Goal: Transaction & Acquisition: Obtain resource

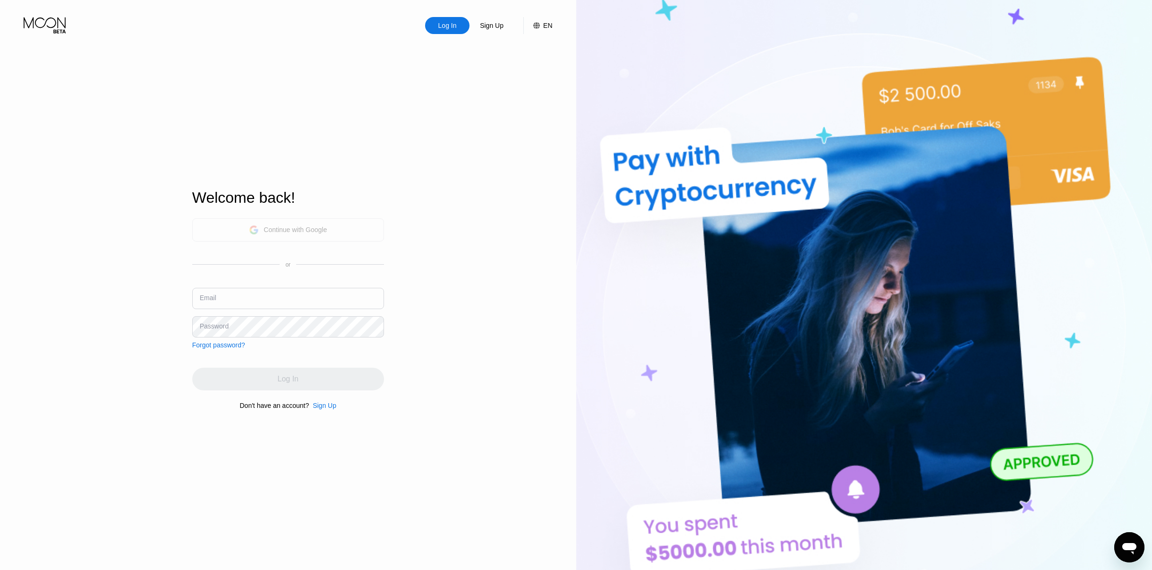
click at [297, 234] on div "Continue with Google" at bounding box center [288, 230] width 78 height 15
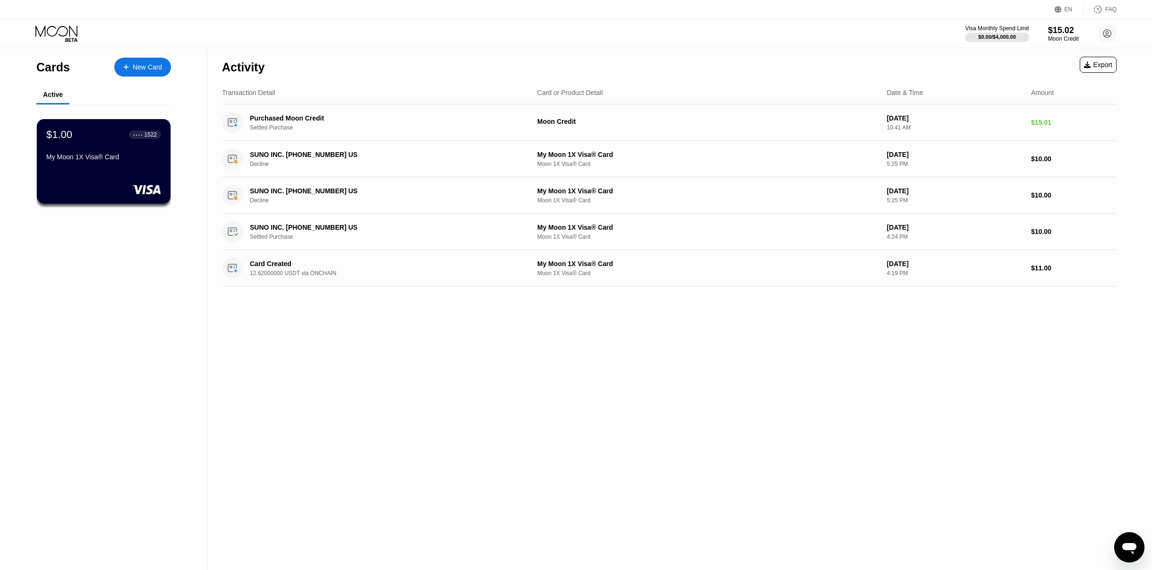
click at [1125, 547] on icon "Открыть окно обмена сообщениями" at bounding box center [1130, 548] width 14 height 11
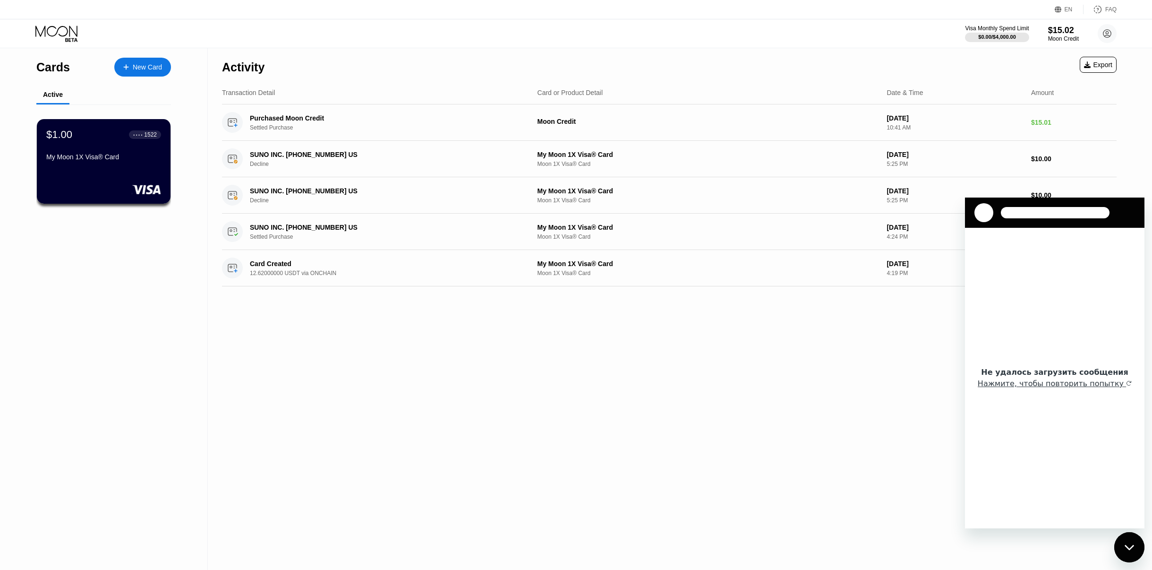
click at [1146, 131] on div "Cards New Card Active $1.00 ● ● ● ● 1522 My Moon 1X Visa® Card Activity Export …" at bounding box center [576, 309] width 1152 height 522
click at [1043, 263] on div "Не удалось загрузить сообщения Нажмите, чтобы повторить попытку" at bounding box center [1055, 378] width 180 height 301
click at [997, 110] on div "Purchased Moon Credit Settled Purchase Moon Credit Sep 19, 2025 10:41 AM $15.01" at bounding box center [669, 122] width 895 height 36
click at [1062, 268] on div "Не удалось загрузить сообщения Нажмите, чтобы повторить попытку" at bounding box center [1055, 378] width 180 height 301
click at [1073, 385] on button "Нажмите, чтобы повторить попытку" at bounding box center [1055, 383] width 154 height 9
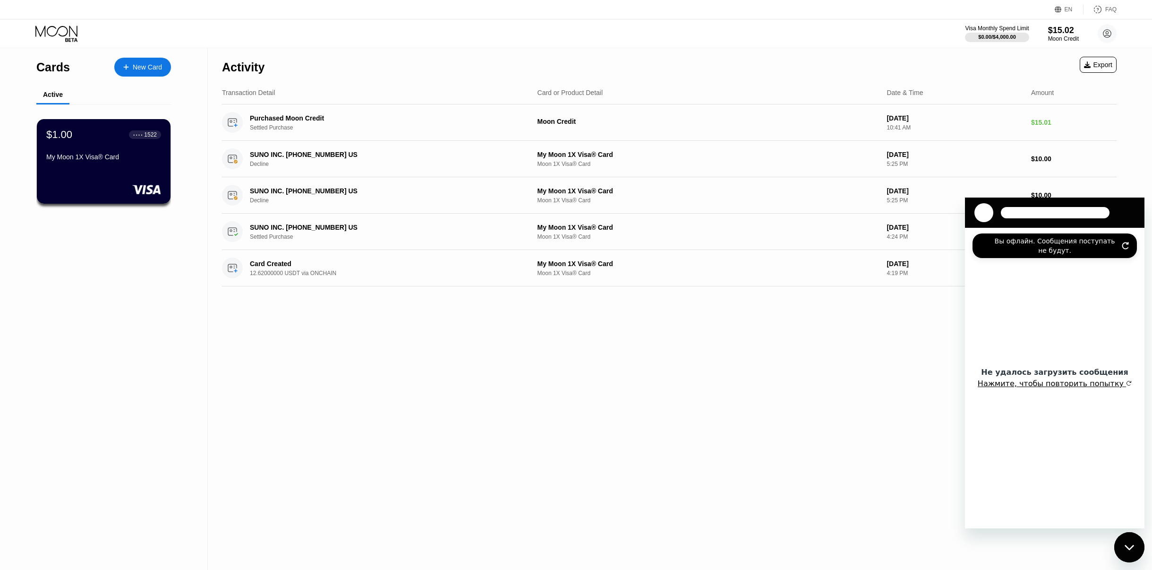
click at [1073, 386] on button "Нажмите, чтобы повторить попытку" at bounding box center [1055, 383] width 154 height 9
click at [1072, 387] on button "Нажмите, чтобы повторить попытку" at bounding box center [1055, 383] width 154 height 9
click at [1126, 385] on icon "button" at bounding box center [1129, 383] width 6 height 6
click at [1124, 244] on icon "Обновить подключение" at bounding box center [1126, 245] width 6 height 7
click at [1126, 247] on icon "Обновить подключение" at bounding box center [1126, 246] width 8 height 8
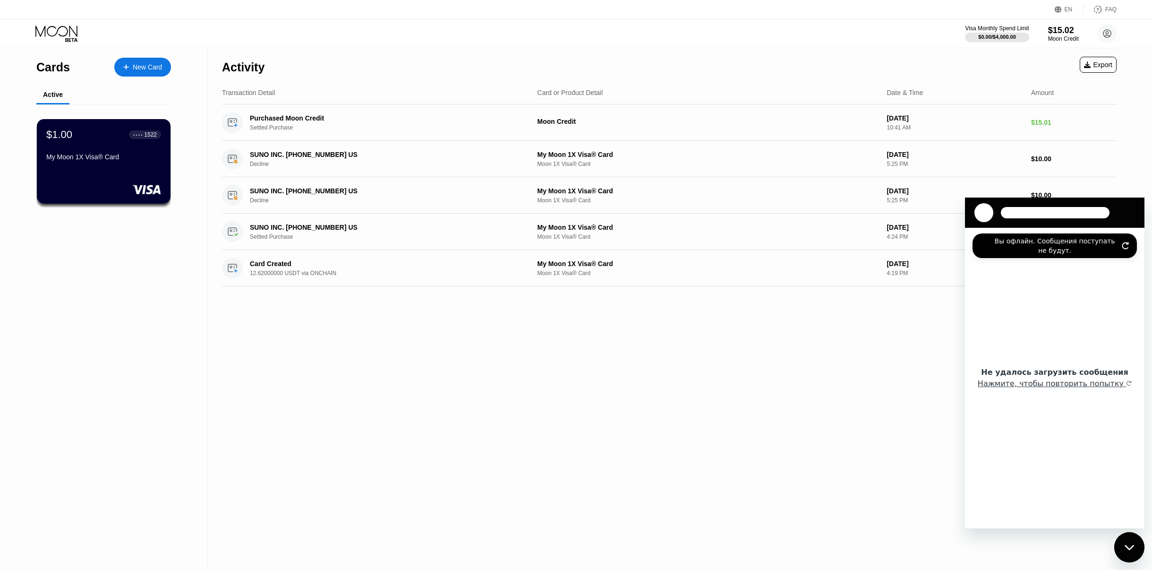
click at [1126, 247] on icon "Обновить подключение" at bounding box center [1126, 246] width 8 height 8
click at [1128, 245] on icon "Обновить подключение" at bounding box center [1126, 246] width 8 height 8
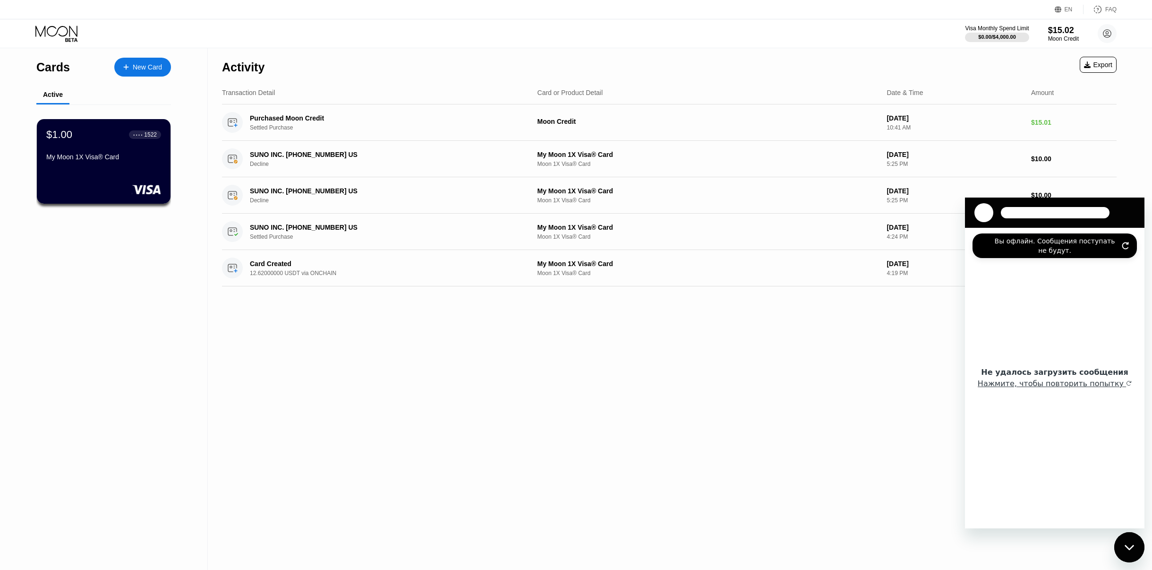
click at [1126, 248] on icon "Обновить подключение" at bounding box center [1126, 246] width 8 height 8
click at [1070, 383] on button "Нажмите, чтобы повторить попытку" at bounding box center [1055, 383] width 154 height 9
click at [1070, 387] on button "Нажмите, чтобы повторить попытку" at bounding box center [1055, 383] width 154 height 9
click at [744, 340] on div "Activity Export Transaction Detail Card or Product Detail Date & Time Amount Pu…" at bounding box center [669, 309] width 923 height 522
click at [1127, 146] on div "Activity Export Transaction Detail Card or Product Detail Date & Time Amount Pu…" at bounding box center [669, 309] width 923 height 522
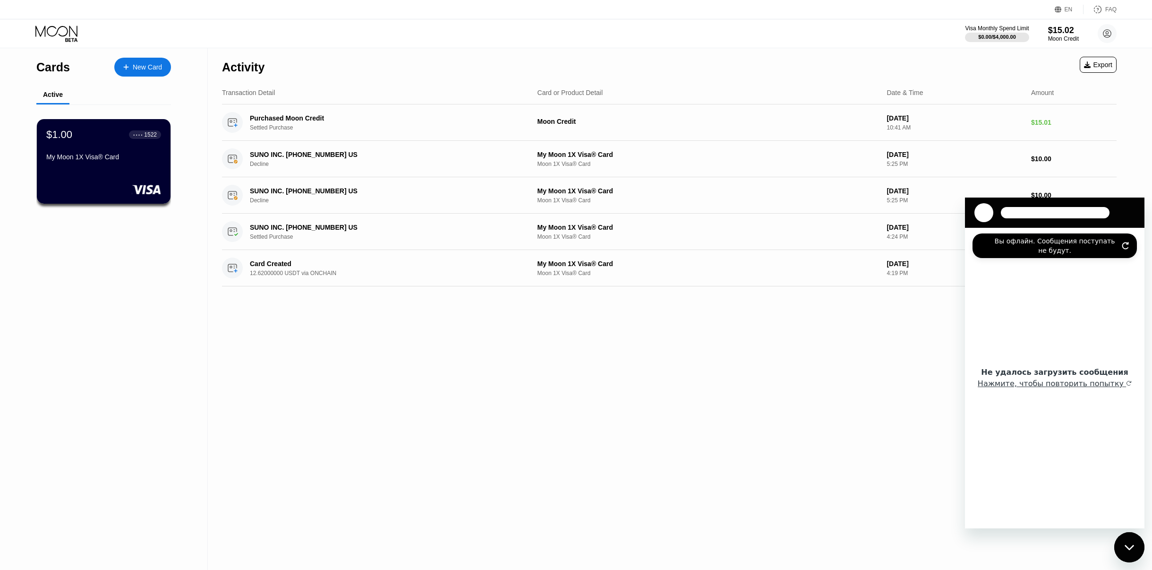
click at [1126, 539] on div "Закрыть окно обмена сообщениями" at bounding box center [1130, 547] width 28 height 28
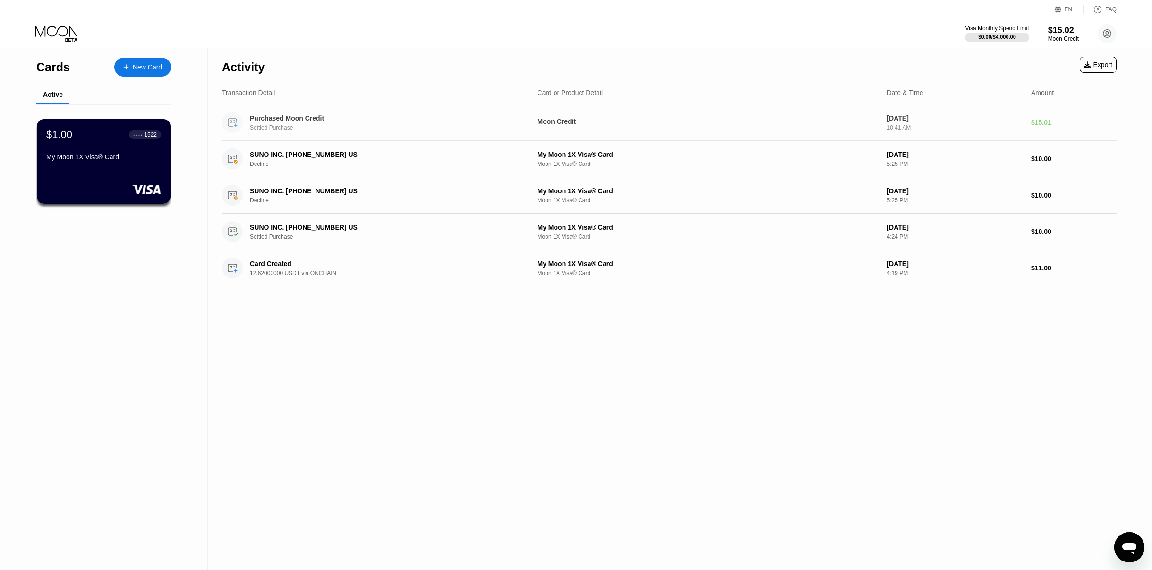
click at [292, 118] on div "Purchased Moon Credit" at bounding box center [379, 118] width 258 height 8
click at [291, 119] on div "Purchased Moon Credit" at bounding box center [379, 118] width 258 height 8
click at [290, 119] on div "Purchased Moon Credit" at bounding box center [379, 118] width 258 height 8
click at [143, 68] on div "New Card" at bounding box center [147, 67] width 29 height 8
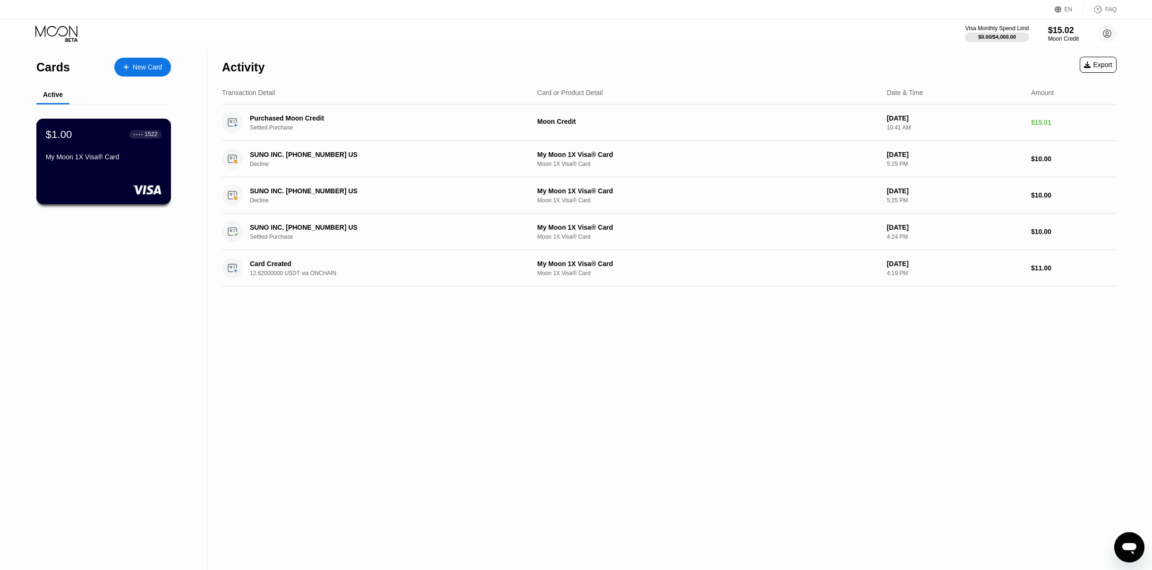
click at [69, 136] on div "$1.00" at bounding box center [59, 134] width 26 height 12
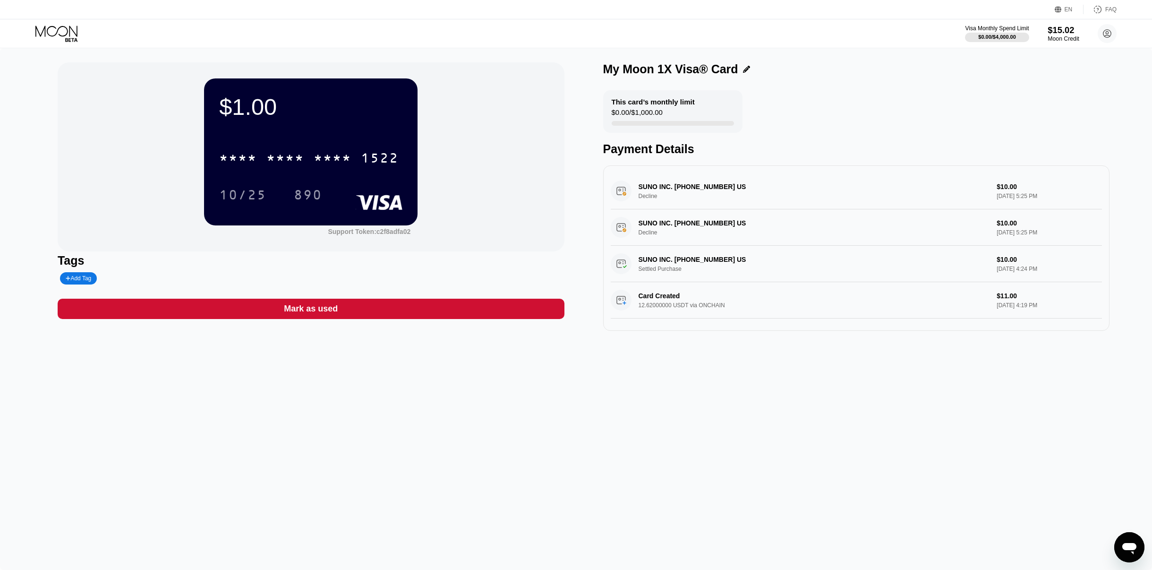
click at [1061, 36] on div "Moon Credit" at bounding box center [1064, 38] width 32 height 7
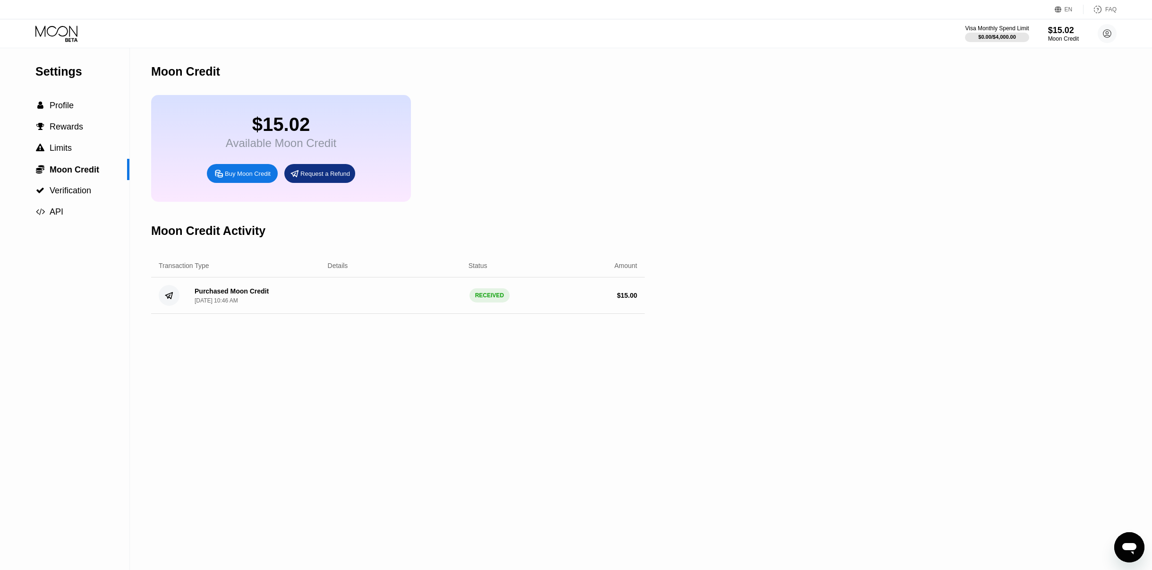
click at [335, 175] on div "Request a Refund" at bounding box center [326, 174] width 50 height 8
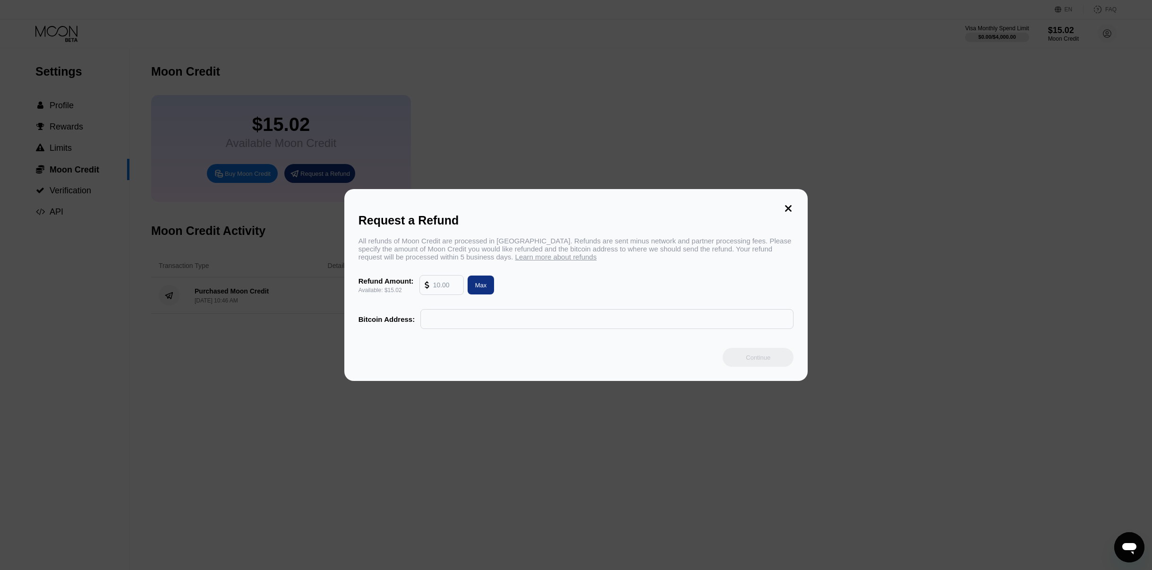
click at [481, 289] on div "Max" at bounding box center [481, 284] width 27 height 19
type input "15.02"
click at [462, 320] on input "text" at bounding box center [607, 318] width 363 height 19
paste input "31z59J6SyegmgySQn1nqBSDoX1qBQD4CAo"
type input "31z59J6SyegmgySQn1nqBSDoX1qBQD4CAo"
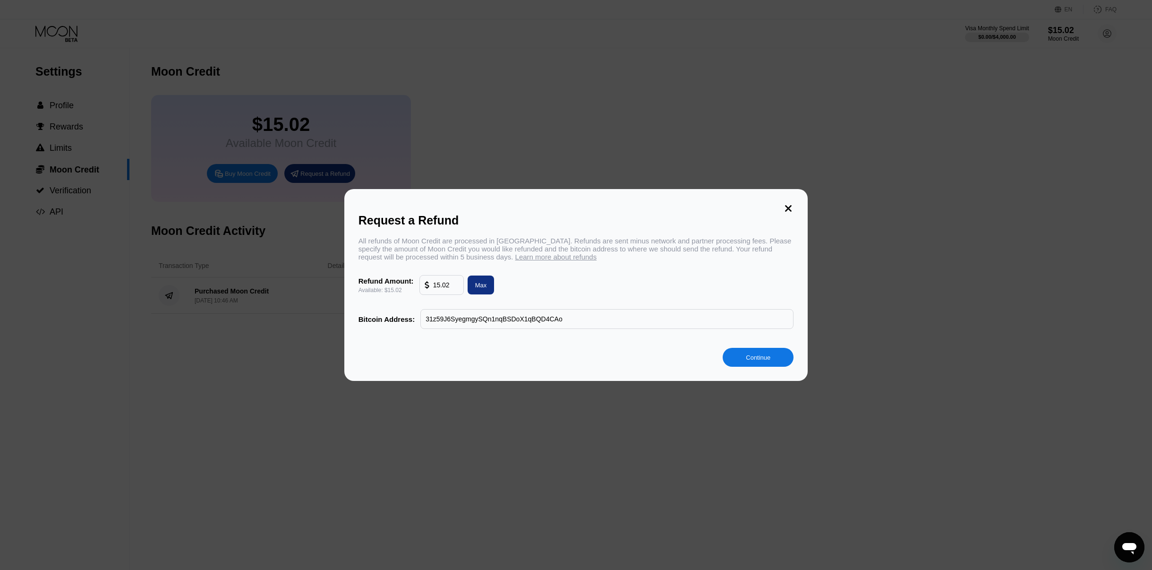
click at [771, 358] on div "Continue" at bounding box center [758, 357] width 25 height 8
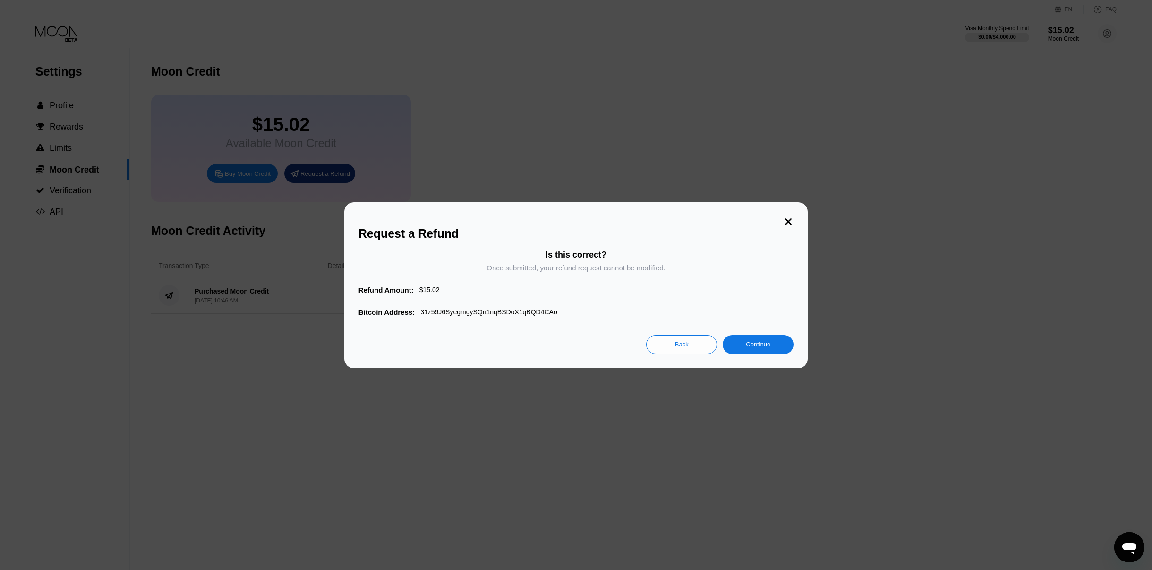
click at [772, 347] on div "Continue" at bounding box center [758, 344] width 71 height 19
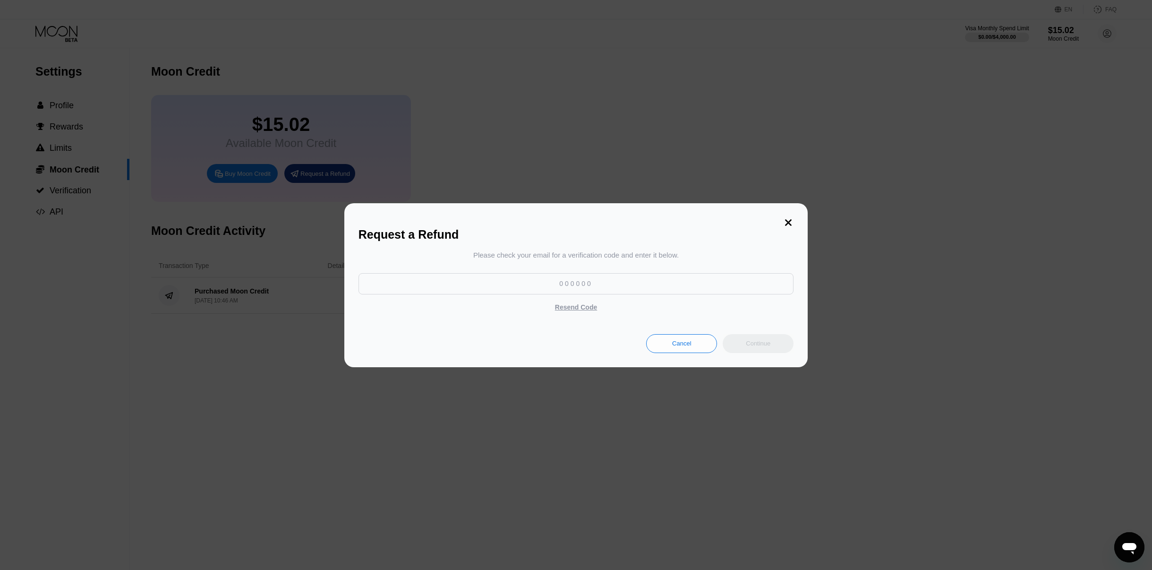
click at [598, 285] on input at bounding box center [577, 283] width 436 height 21
paste input "723810"
type input "723810"
click at [769, 347] on div "Continue" at bounding box center [758, 343] width 25 height 8
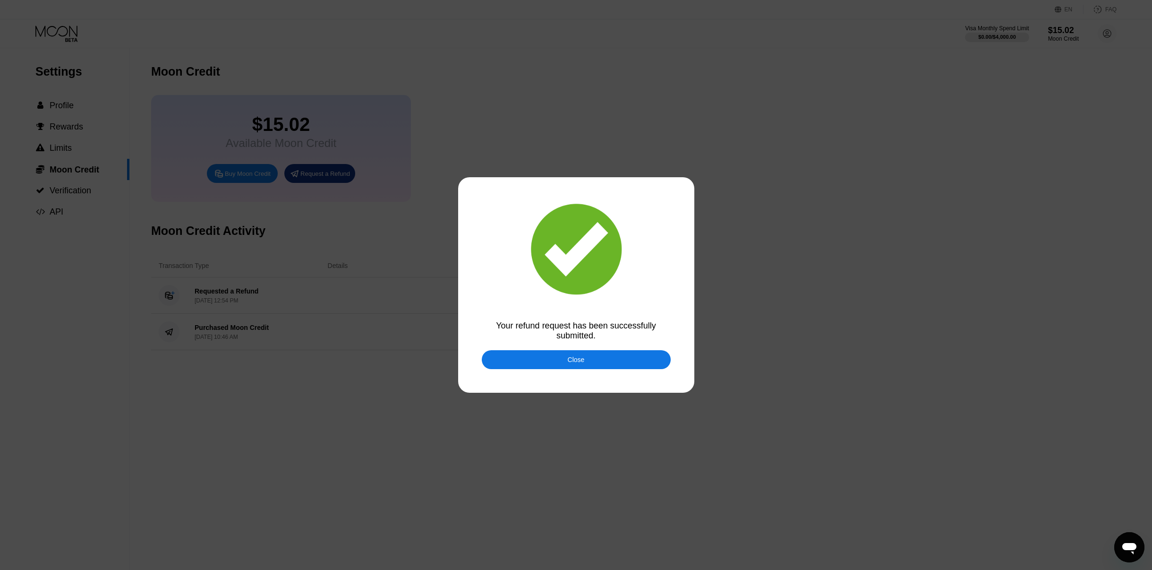
click at [582, 360] on div "Close" at bounding box center [576, 360] width 17 height 8
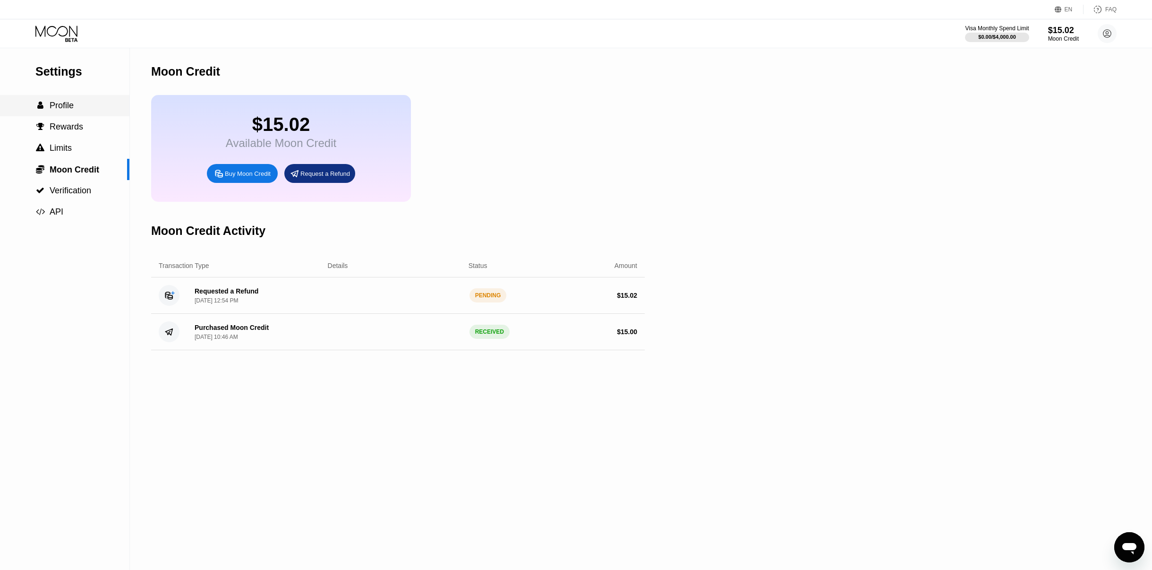
click at [61, 107] on span "Profile" at bounding box center [62, 105] width 24 height 9
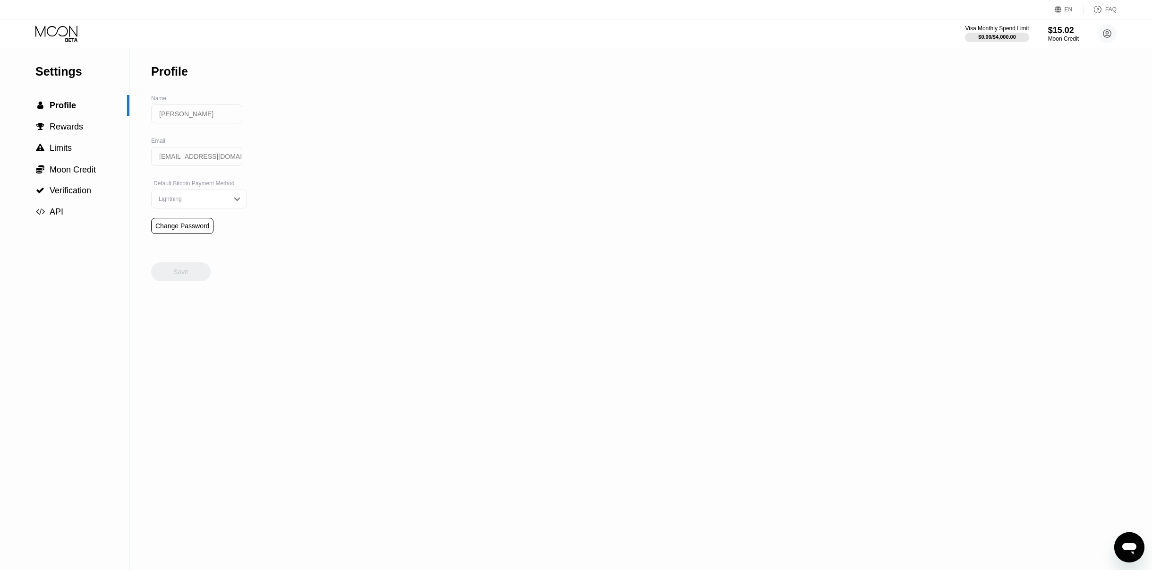
click at [58, 35] on icon at bounding box center [57, 34] width 44 height 17
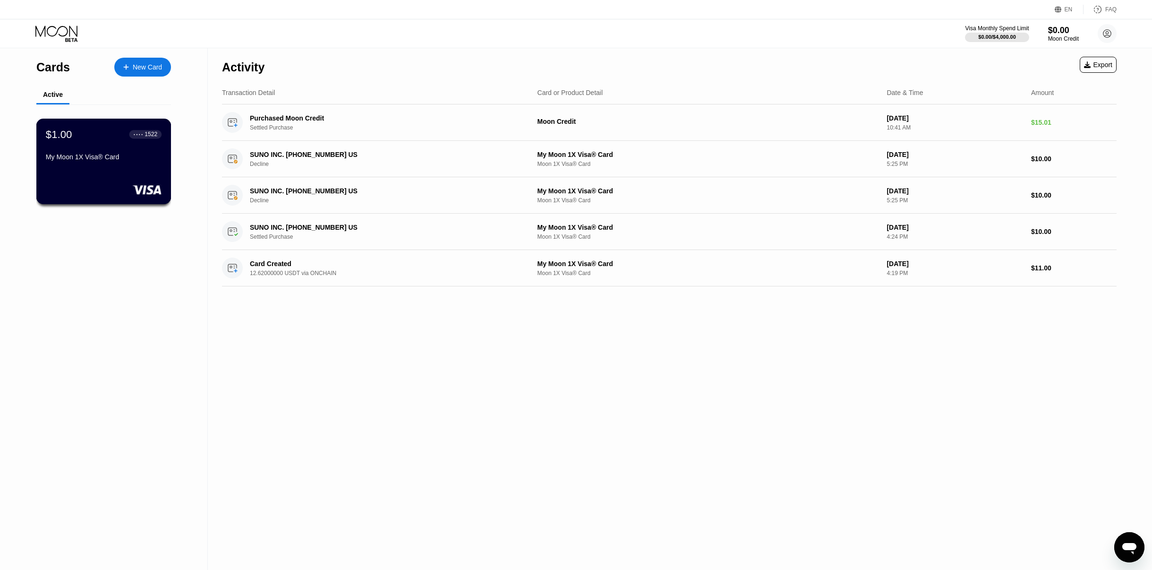
click at [59, 137] on div "$1.00" at bounding box center [59, 134] width 26 height 12
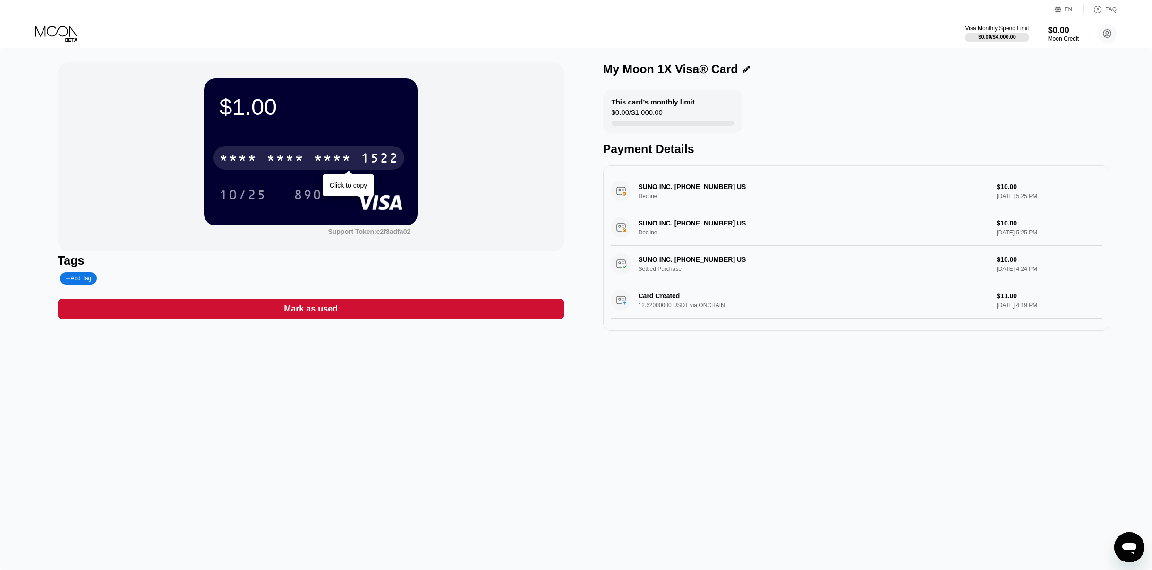
click at [262, 109] on div "$1.00" at bounding box center [310, 107] width 183 height 26
click at [825, 98] on div "This card’s monthly limit $0.00 / $1,000.00 Payment Details" at bounding box center [856, 123] width 507 height 66
click at [1060, 32] on div "$0.00" at bounding box center [1064, 30] width 32 height 10
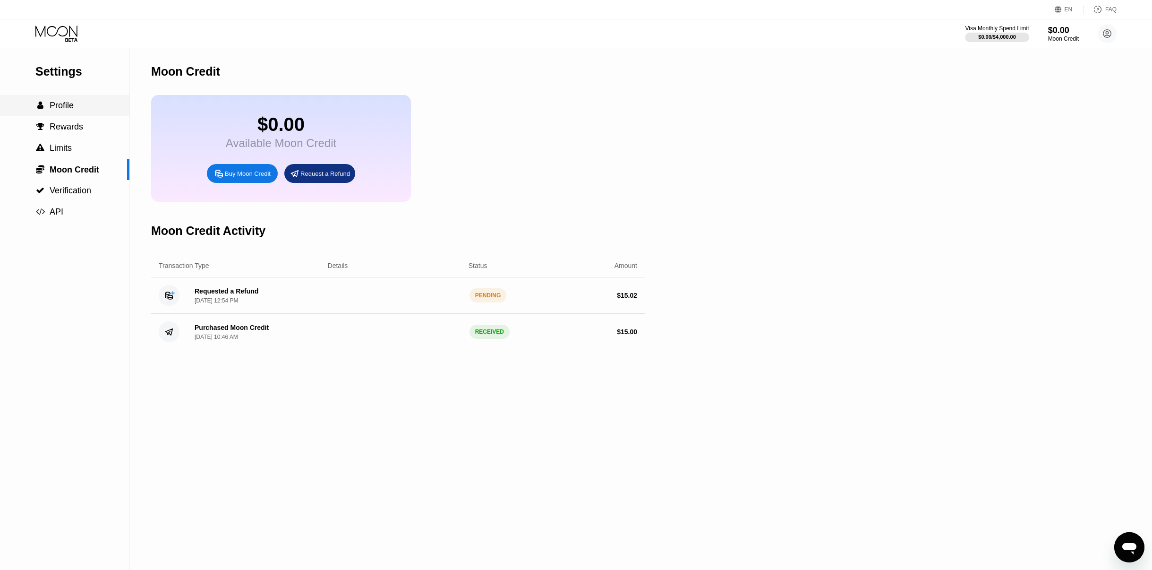
click at [62, 103] on span "Profile" at bounding box center [62, 105] width 24 height 9
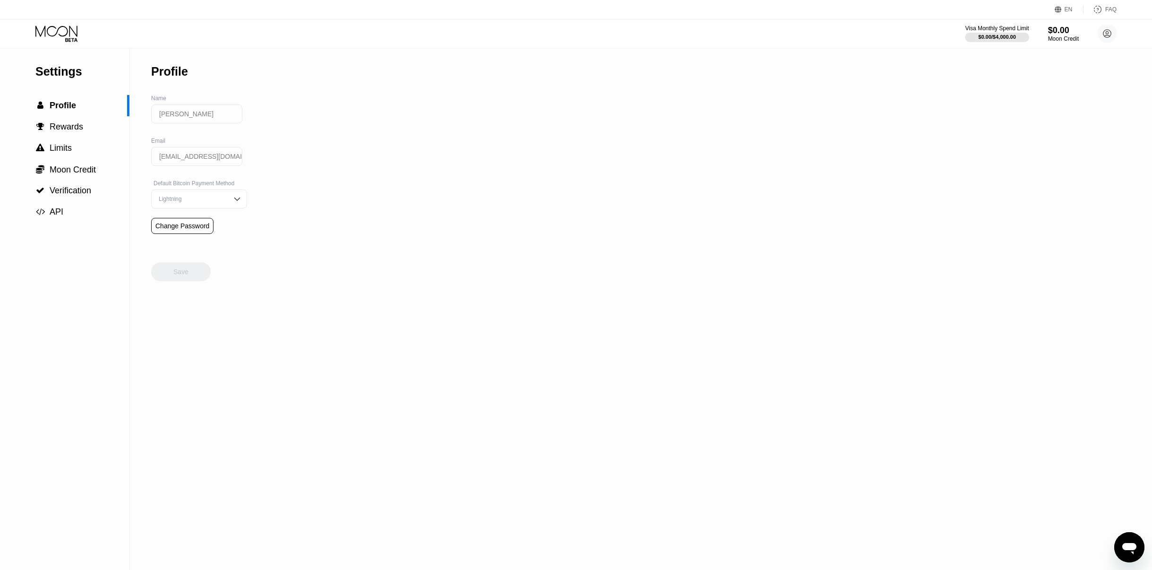
click at [58, 35] on icon at bounding box center [57, 34] width 44 height 17
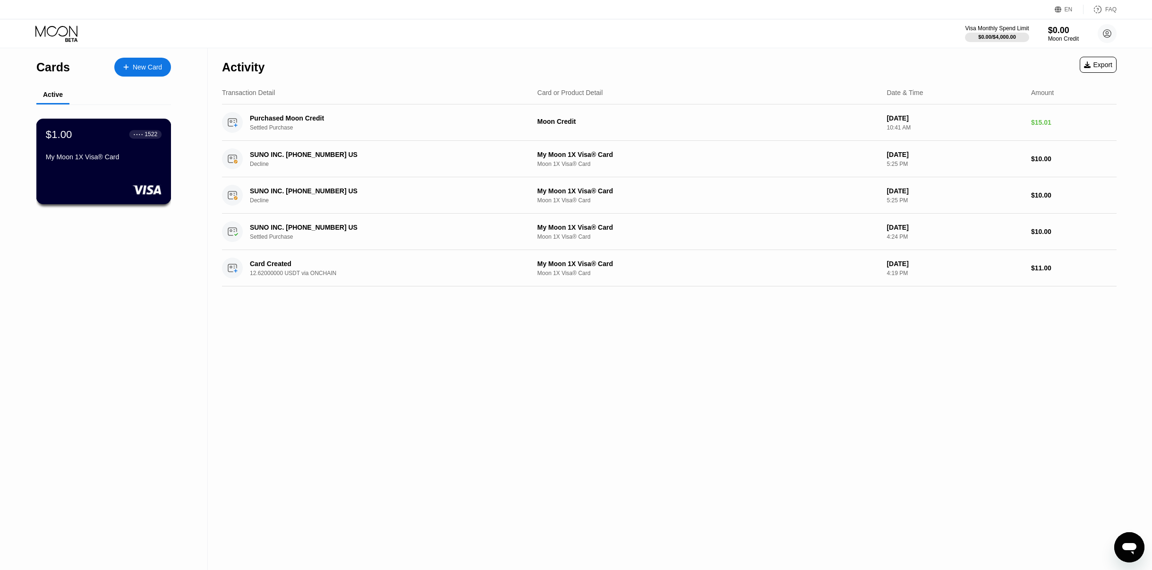
click at [66, 140] on div "$1.00" at bounding box center [59, 134] width 26 height 12
